Goal: Task Accomplishment & Management: Complete application form

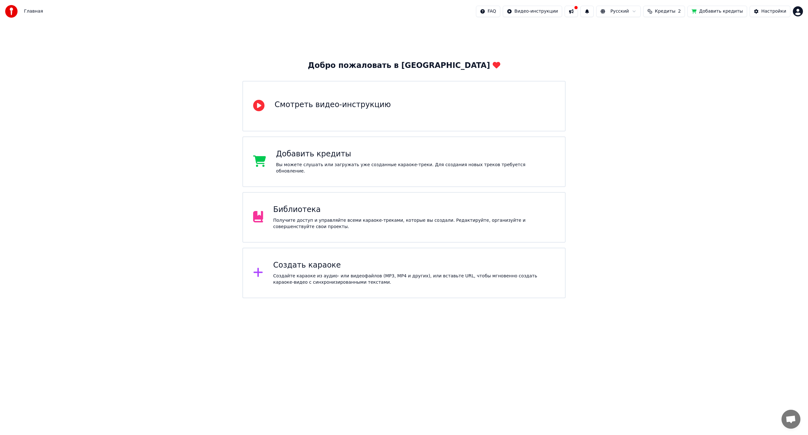
click at [465, 211] on div "Библиотека" at bounding box center [414, 210] width 282 height 10
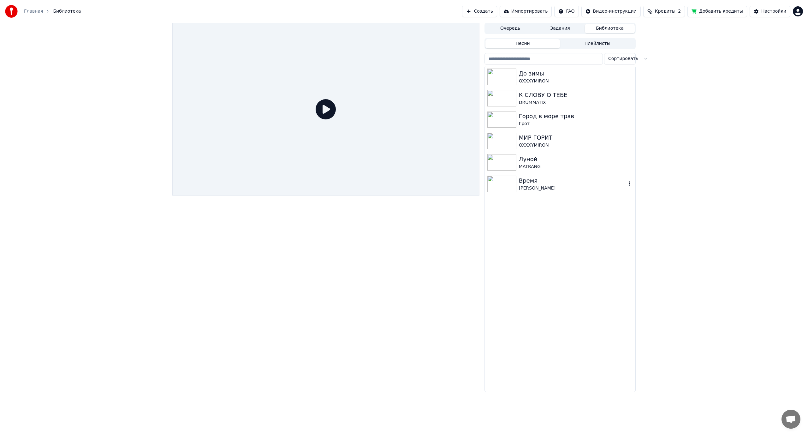
click at [538, 189] on div "[PERSON_NAME]" at bounding box center [573, 188] width 108 height 6
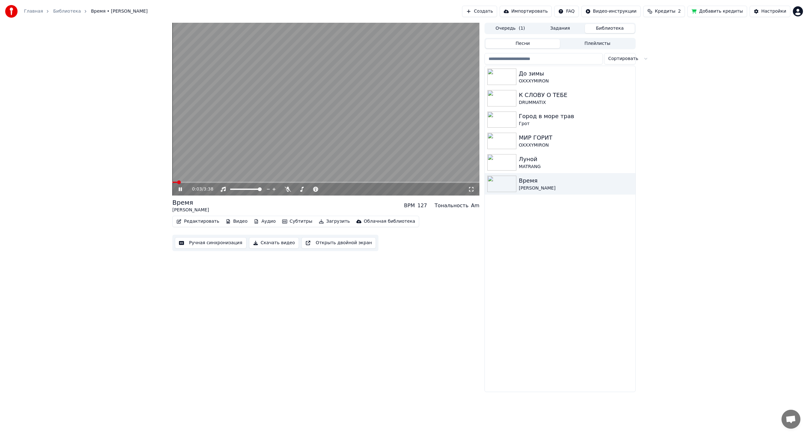
click at [181, 189] on icon at bounding box center [180, 189] width 3 height 4
click at [797, 14] on html "Главная Библиотека Время • [PERSON_NAME] Импортировать FAQ Видео-инструкции Кре…" at bounding box center [404, 217] width 808 height 435
click at [767, 68] on div "Выйти" at bounding box center [770, 73] width 73 height 10
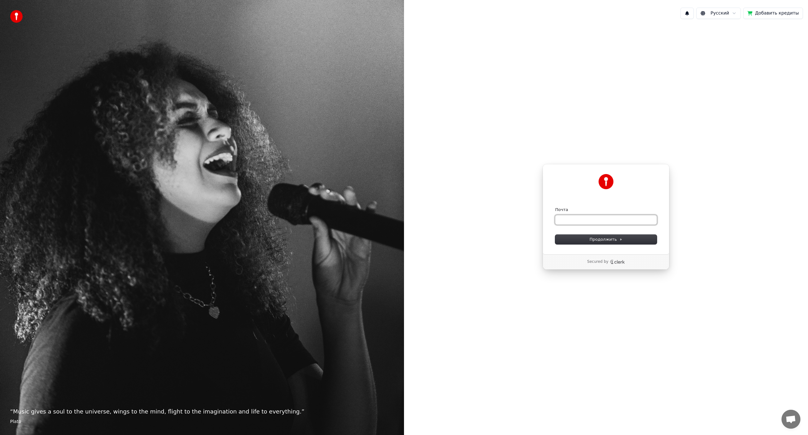
click at [597, 219] on input "Почта" at bounding box center [606, 219] width 102 height 9
type input "*"
click at [587, 240] on button "Продолжить" at bounding box center [606, 239] width 102 height 9
type input "**********"
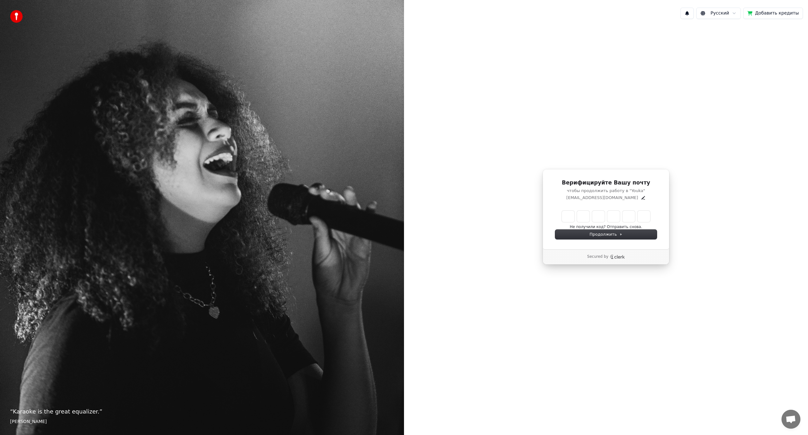
click at [568, 215] on input "Enter verification code" at bounding box center [606, 216] width 88 height 11
type input "******"
